Goal: Information Seeking & Learning: Stay updated

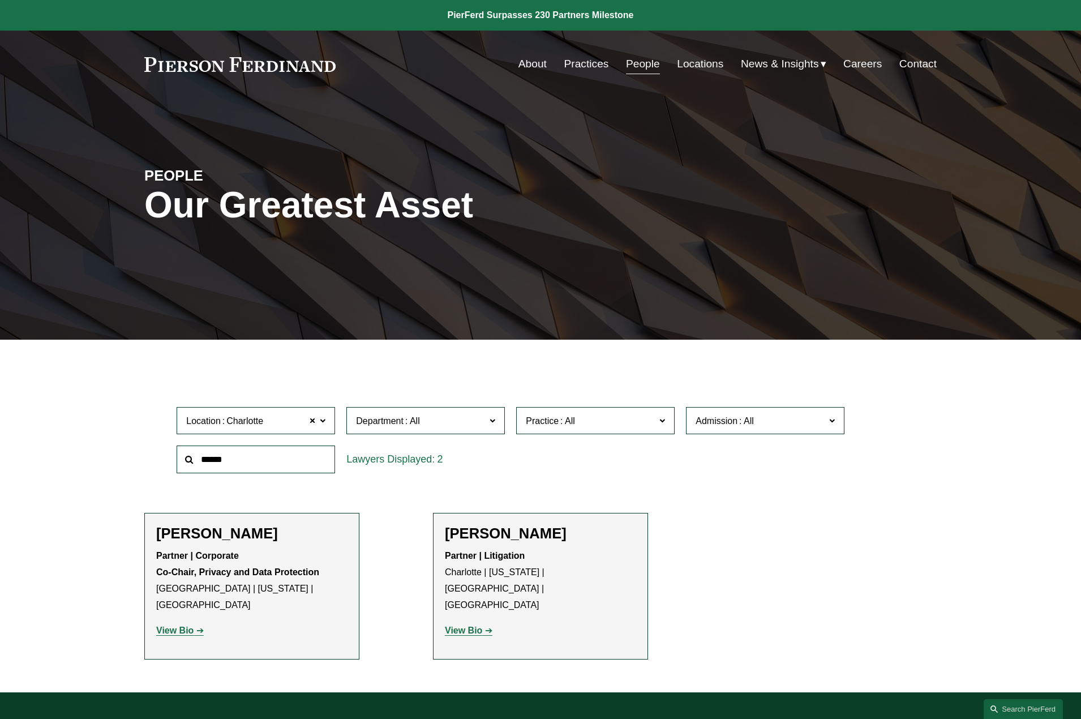
click at [636, 37] on div "Skip to Content About Practices People Locations" at bounding box center [540, 64] width 1081 height 67
click at [587, 67] on link "Practices" at bounding box center [586, 64] width 45 height 22
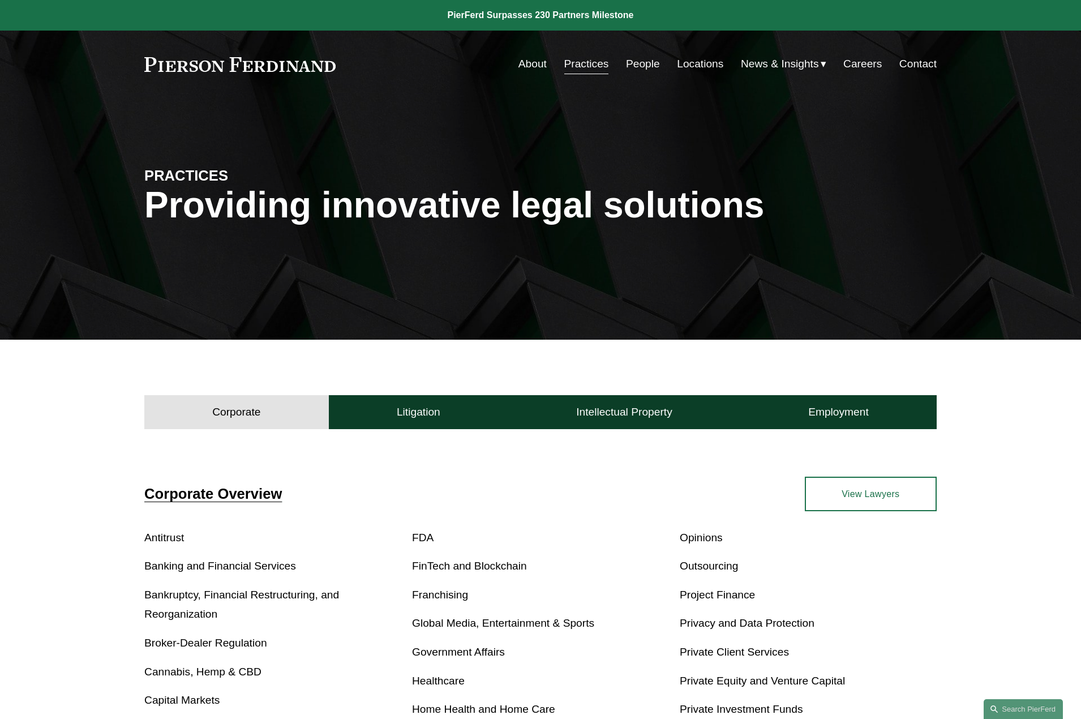
click at [0, 0] on span "News" at bounding box center [0, 0] width 0 height 0
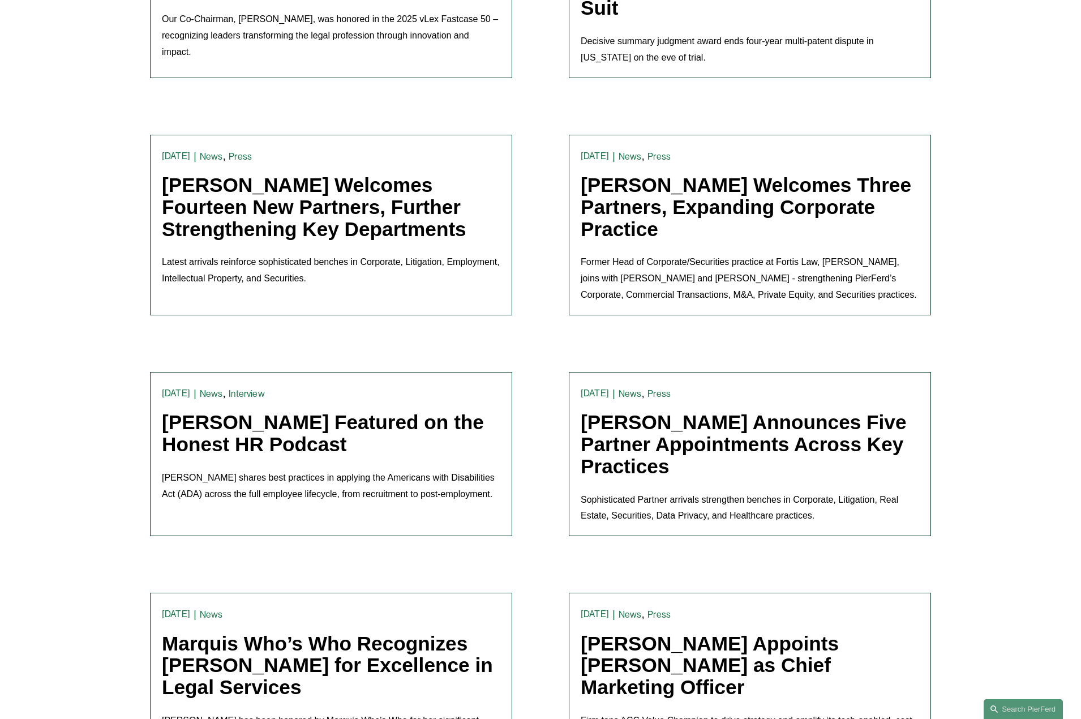
scroll to position [501, 0]
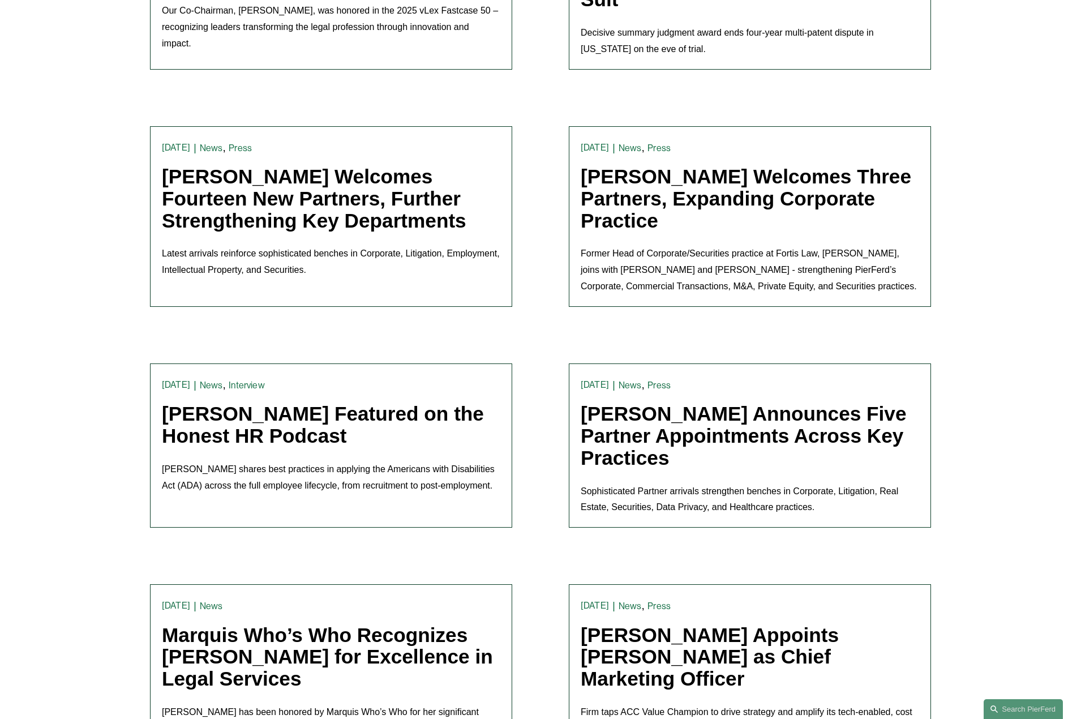
click at [369, 204] on link "Pierson Ferdinand Welcomes Fourteen New Partners, Further Strengthening Key Dep…" at bounding box center [314, 198] width 304 height 66
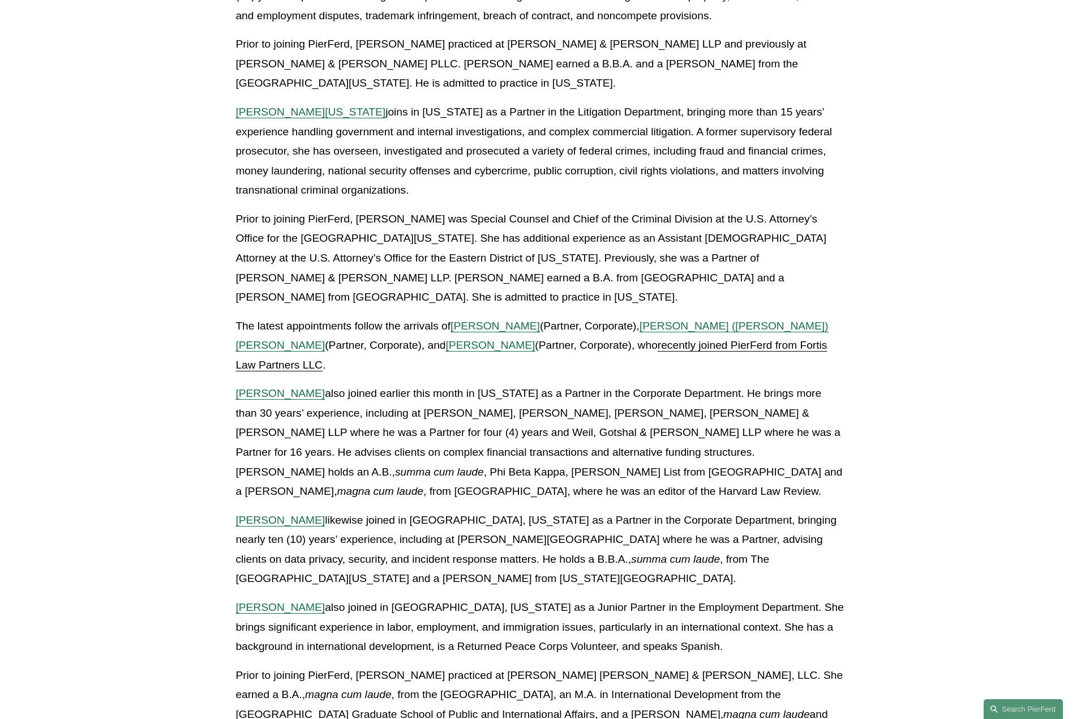
scroll to position [1841, 0]
